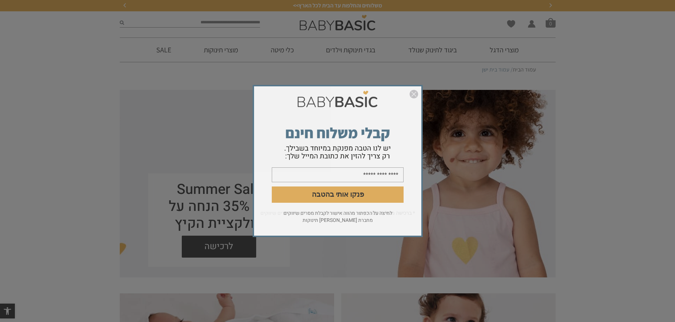
click at [412, 92] on img "סגור" at bounding box center [414, 94] width 9 height 9
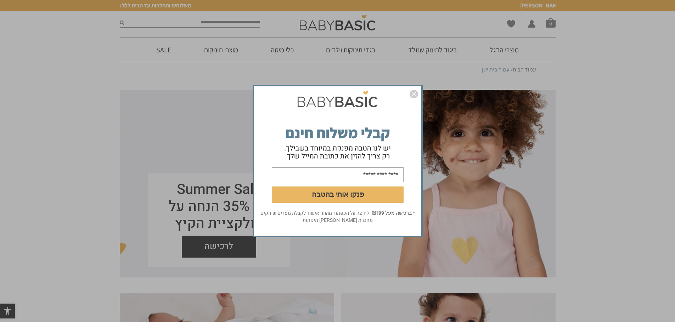
click at [410, 92] on img "סגור" at bounding box center [414, 94] width 9 height 9
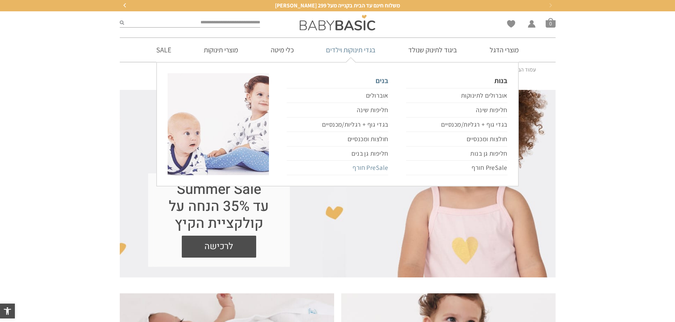
click at [364, 167] on link "PreSale חורף" at bounding box center [337, 168] width 101 height 15
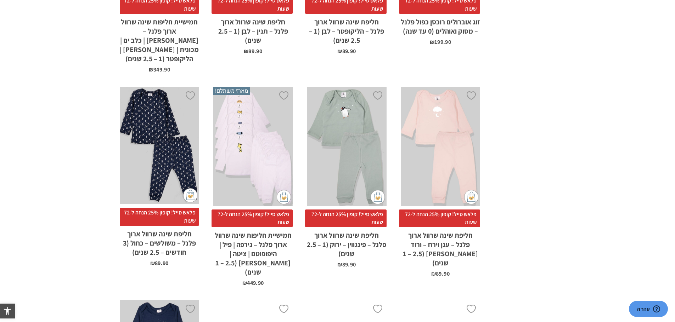
scroll to position [992, 0]
